Goal: Task Accomplishment & Management: Manage account settings

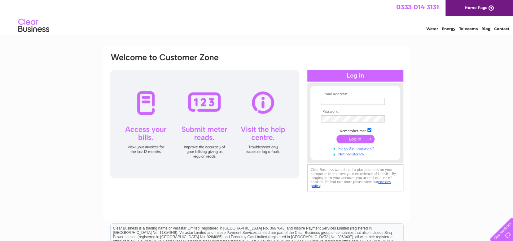
type input "wishawabattoir@btconnect.com"
click at [357, 143] on input "submit" at bounding box center [355, 138] width 38 height 9
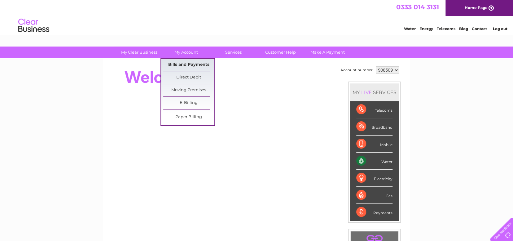
click at [188, 64] on link "Bills and Payments" at bounding box center [188, 65] width 51 height 12
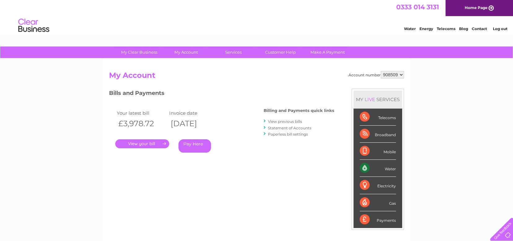
click at [134, 150] on div "Your latest bill Invoice date £3,978.72 [DATE] . Pay Here" at bounding box center [177, 132] width 136 height 59
click at [134, 146] on link "." at bounding box center [142, 143] width 54 height 9
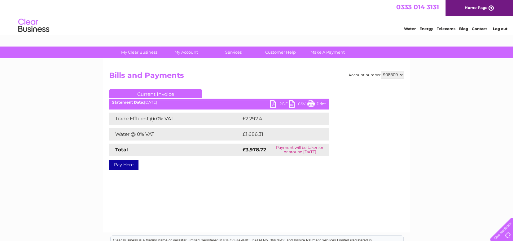
click at [284, 101] on link "PDF" at bounding box center [279, 104] width 19 height 9
